Goal: Task Accomplishment & Management: Manage account settings

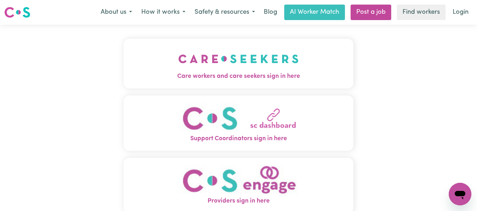
click at [188, 63] on img "Care workers and care seekers sign in here" at bounding box center [238, 59] width 120 height 26
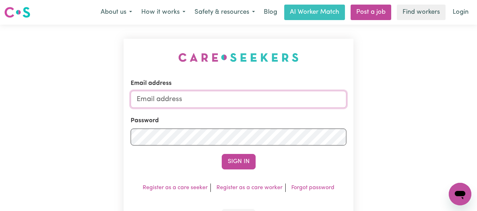
click at [223, 100] on input "Email address" at bounding box center [239, 99] width 216 height 17
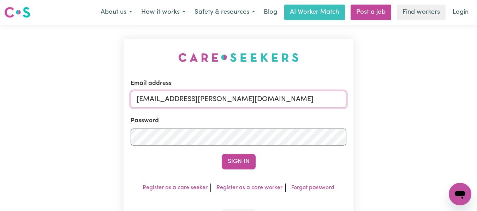
type input "[EMAIL_ADDRESS][PERSON_NAME][DOMAIN_NAME]"
click at [222, 154] on button "Sign In" at bounding box center [239, 162] width 34 height 16
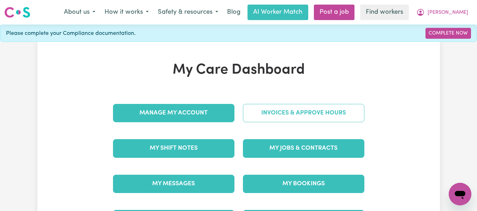
click at [285, 117] on link "Invoices & Approve Hours" at bounding box center [303, 113] width 121 height 18
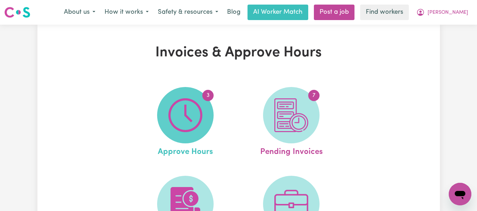
click at [181, 107] on img at bounding box center [185, 115] width 34 height 34
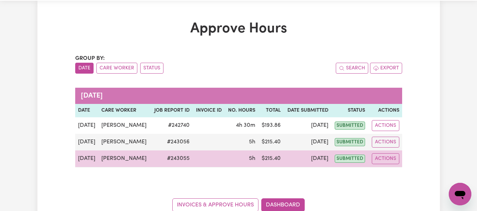
scroll to position [35, 0]
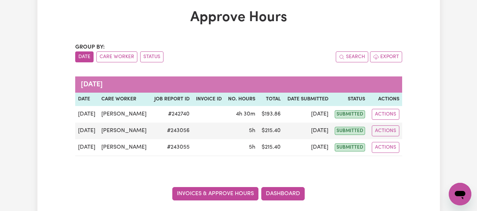
click at [210, 192] on link "Invoices & Approve Hours" at bounding box center [215, 193] width 86 height 13
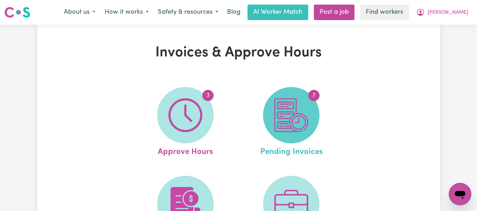
click at [300, 107] on img at bounding box center [291, 115] width 34 height 34
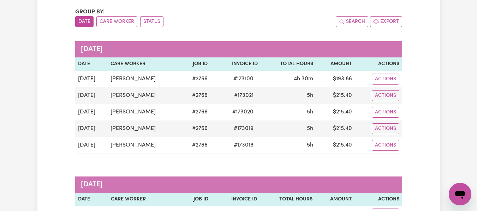
scroll to position [35, 0]
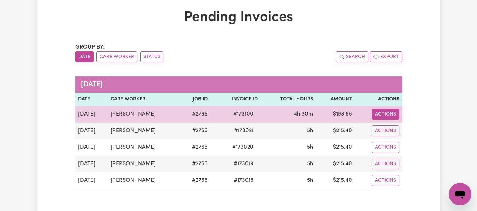
click at [389, 112] on button "Actions" at bounding box center [385, 114] width 28 height 11
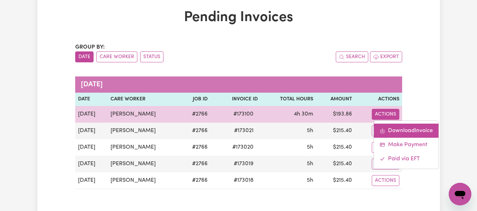
click at [396, 127] on link "Download Invoice" at bounding box center [406, 131] width 65 height 14
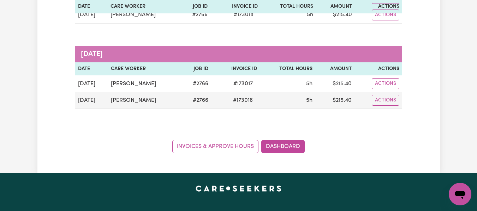
scroll to position [212, 0]
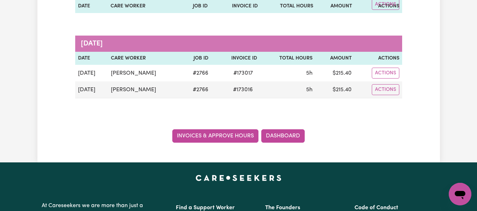
click at [231, 138] on link "Invoices & Approve Hours" at bounding box center [215, 135] width 86 height 13
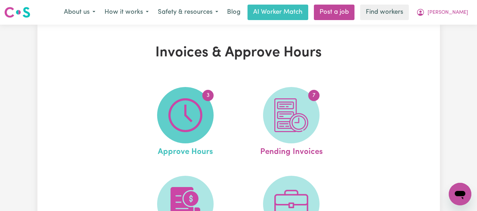
click at [195, 117] on img at bounding box center [185, 115] width 34 height 34
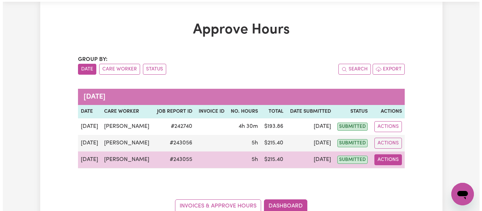
scroll to position [35, 0]
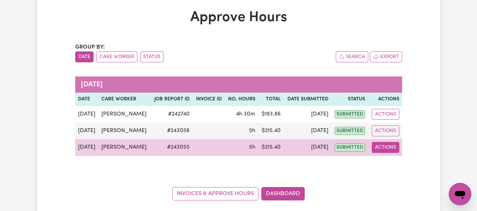
click at [382, 149] on button "Actions" at bounding box center [385, 147] width 28 height 11
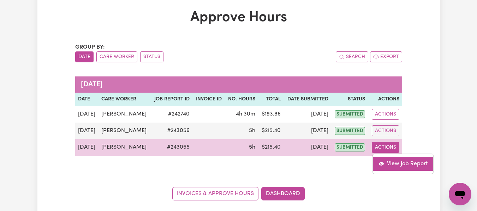
click at [401, 163] on link "View Job Report" at bounding box center [402, 164] width 60 height 14
select select "pm"
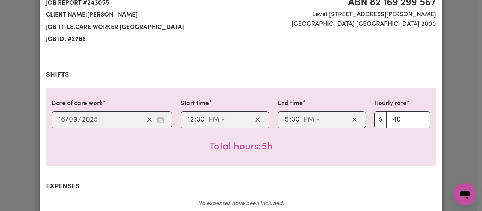
scroll to position [0, 0]
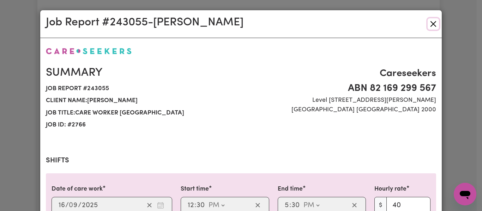
click at [430, 23] on button "Close" at bounding box center [433, 23] width 11 height 11
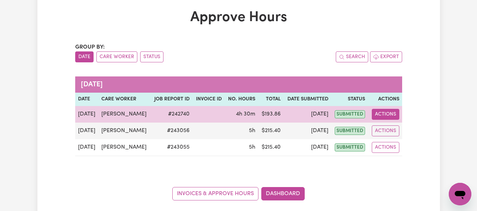
click at [381, 114] on button "Actions" at bounding box center [385, 114] width 28 height 11
click at [395, 130] on link "View Job Report" at bounding box center [402, 131] width 60 height 14
select select "pm"
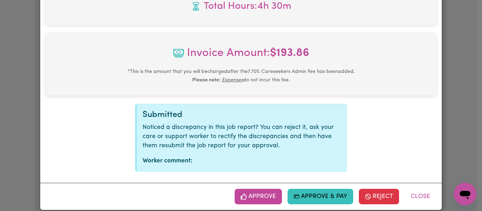
scroll to position [333, 0]
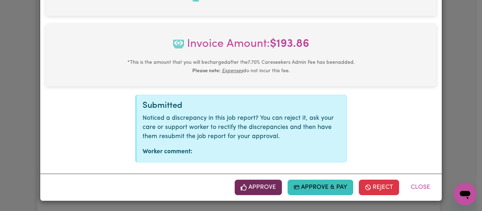
click at [253, 184] on button "Approve" at bounding box center [258, 188] width 47 height 16
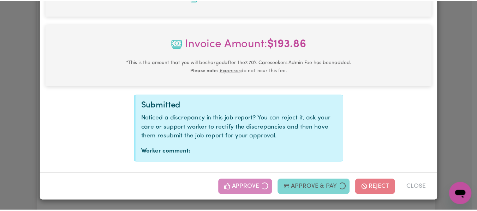
scroll to position [219, 0]
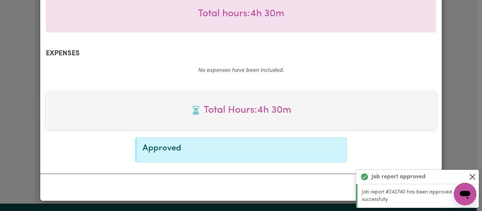
click at [473, 176] on button "Close" at bounding box center [472, 177] width 8 height 8
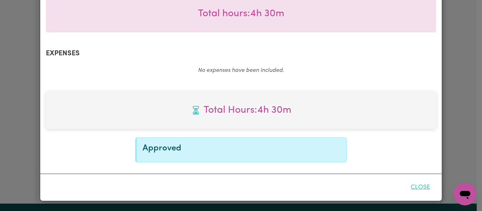
click at [416, 187] on button "Close" at bounding box center [420, 188] width 31 height 16
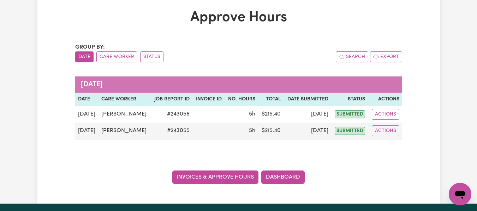
click at [241, 176] on link "Invoices & Approve Hours" at bounding box center [215, 177] width 86 height 13
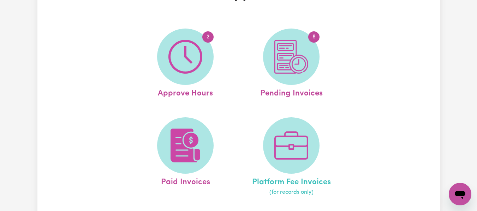
scroll to position [71, 0]
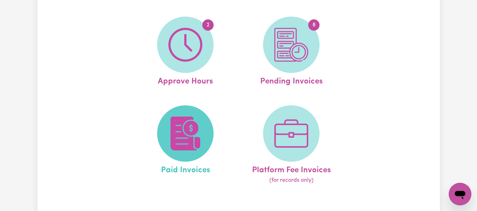
click at [190, 143] on img at bounding box center [185, 134] width 34 height 34
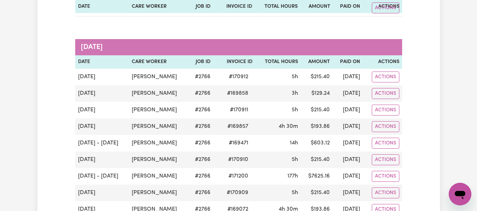
scroll to position [388, 0]
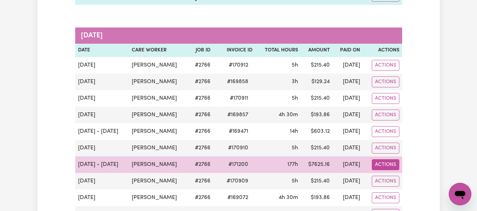
click at [386, 164] on button "Actions" at bounding box center [385, 164] width 28 height 11
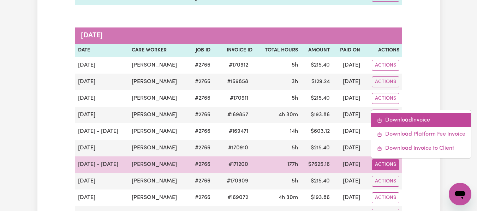
click at [394, 120] on link "Download Invoice" at bounding box center [421, 120] width 100 height 14
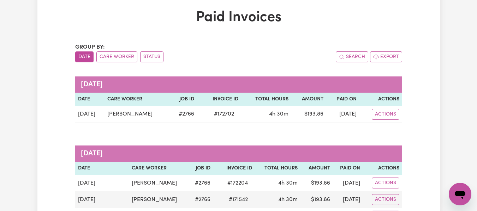
scroll to position [0, 0]
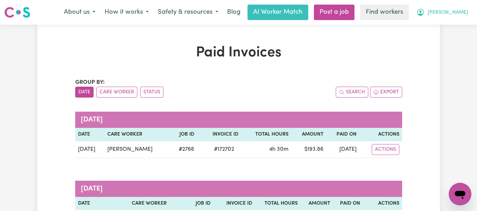
click at [459, 13] on span "[PERSON_NAME]" at bounding box center [447, 13] width 41 height 8
click at [445, 27] on link "My Dashboard" at bounding box center [444, 27] width 56 height 13
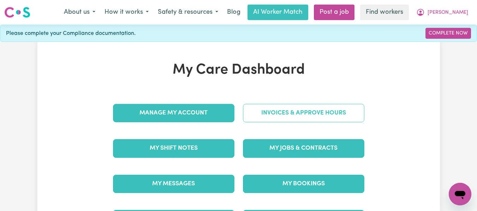
click at [272, 114] on link "Invoices & Approve Hours" at bounding box center [303, 113] width 121 height 18
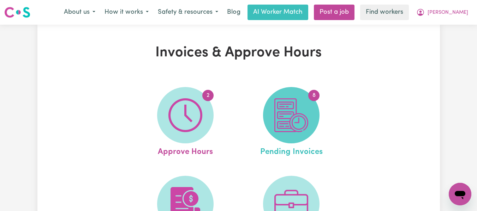
click at [304, 108] on img at bounding box center [291, 115] width 34 height 34
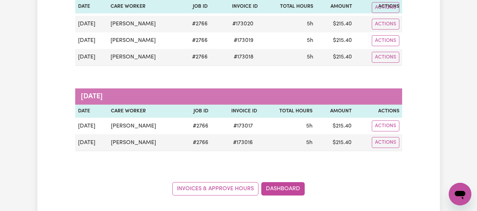
scroll to position [176, 0]
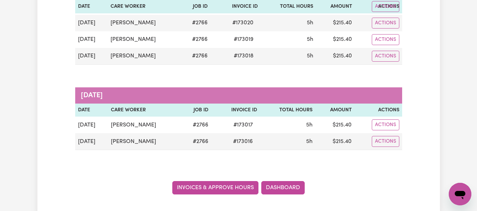
click at [230, 185] on link "Invoices & Approve Hours" at bounding box center [215, 187] width 86 height 13
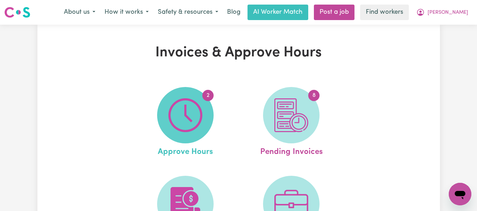
click at [200, 105] on img at bounding box center [185, 115] width 34 height 34
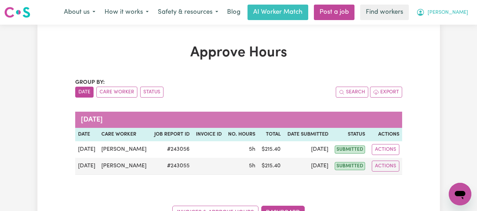
click at [458, 13] on span "[PERSON_NAME]" at bounding box center [447, 13] width 41 height 8
click at [432, 39] on link "Logout" at bounding box center [444, 40] width 56 height 13
